Goal: Transaction & Acquisition: Download file/media

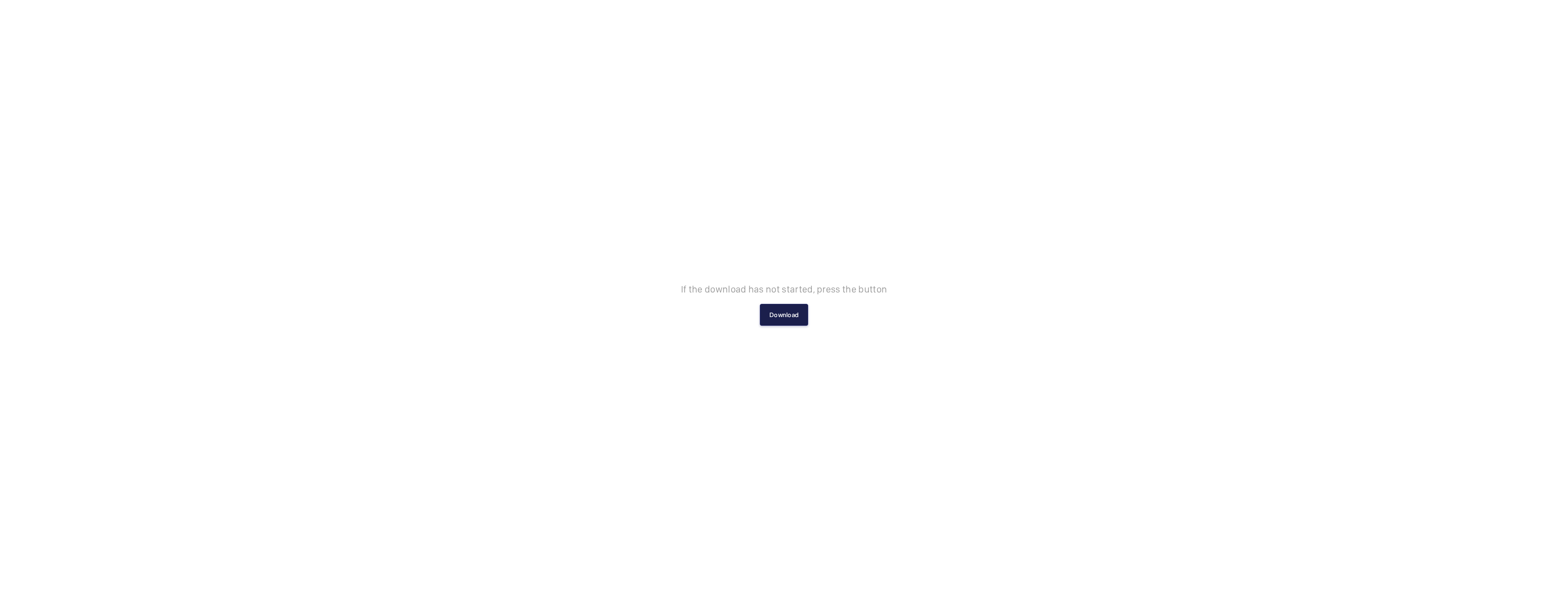
click at [790, 316] on button "Download" at bounding box center [783, 315] width 48 height 22
click at [786, 315] on button "Download" at bounding box center [783, 315] width 48 height 22
click at [778, 315] on button "Download" at bounding box center [783, 315] width 48 height 22
